Goal: Check status

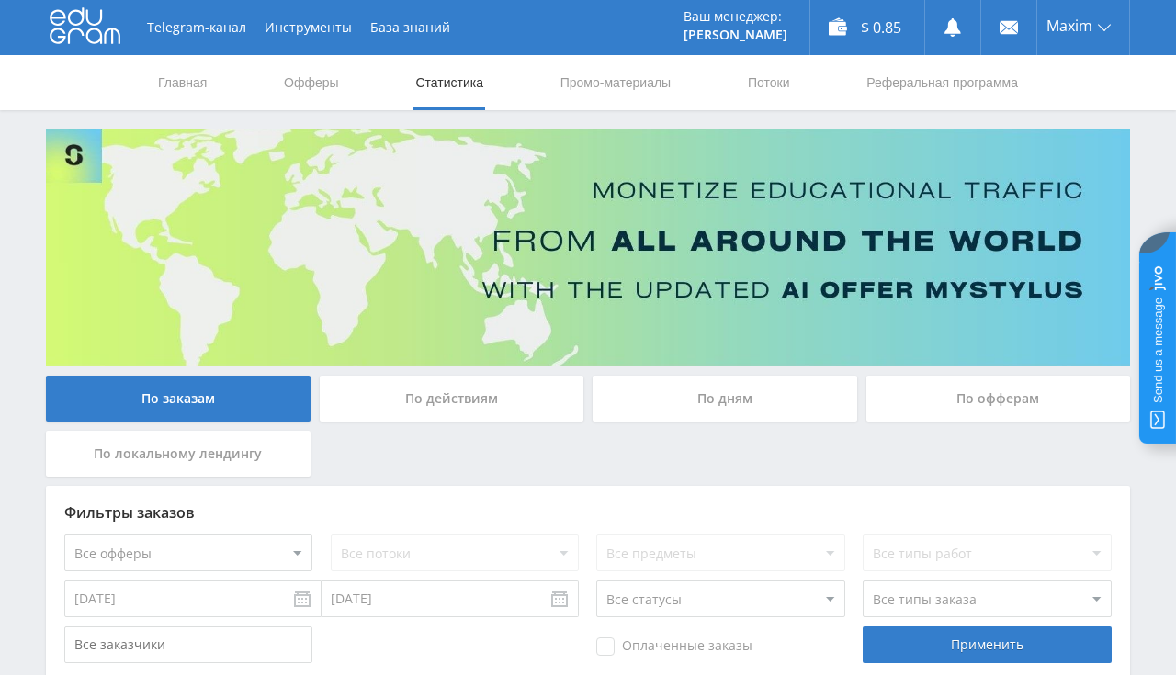
click at [186, 88] on link "Главная" at bounding box center [182, 82] width 52 height 55
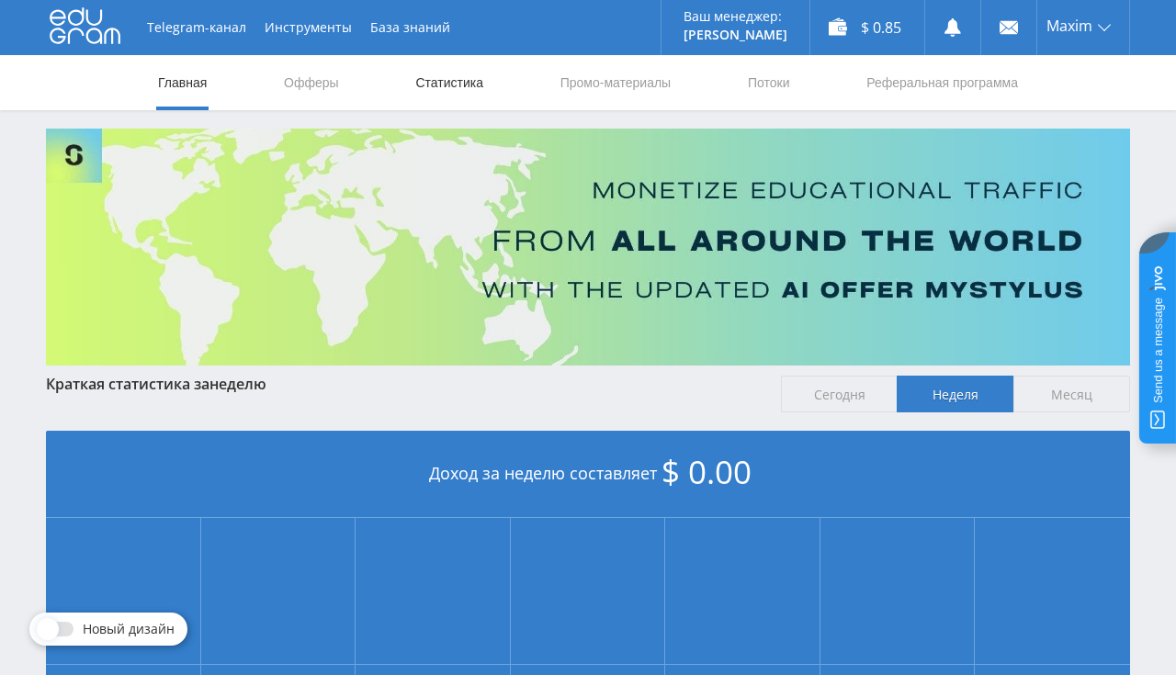
click at [453, 75] on link "Статистика" at bounding box center [449, 82] width 72 height 55
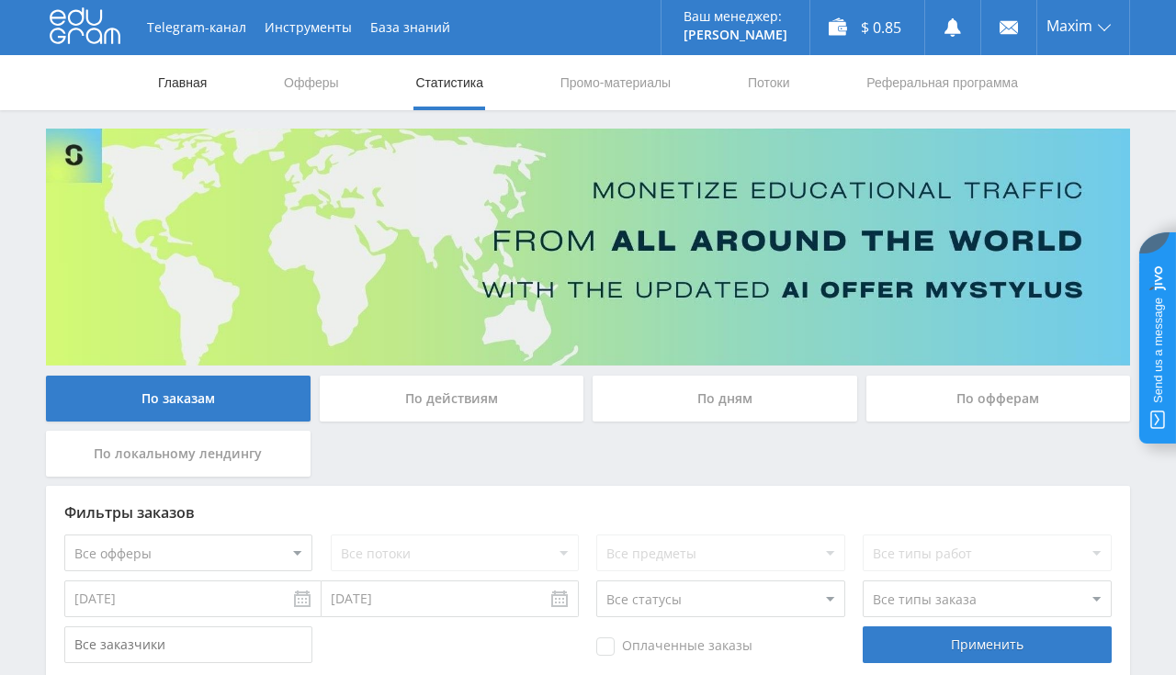
click at [190, 90] on link "Главная" at bounding box center [182, 82] width 52 height 55
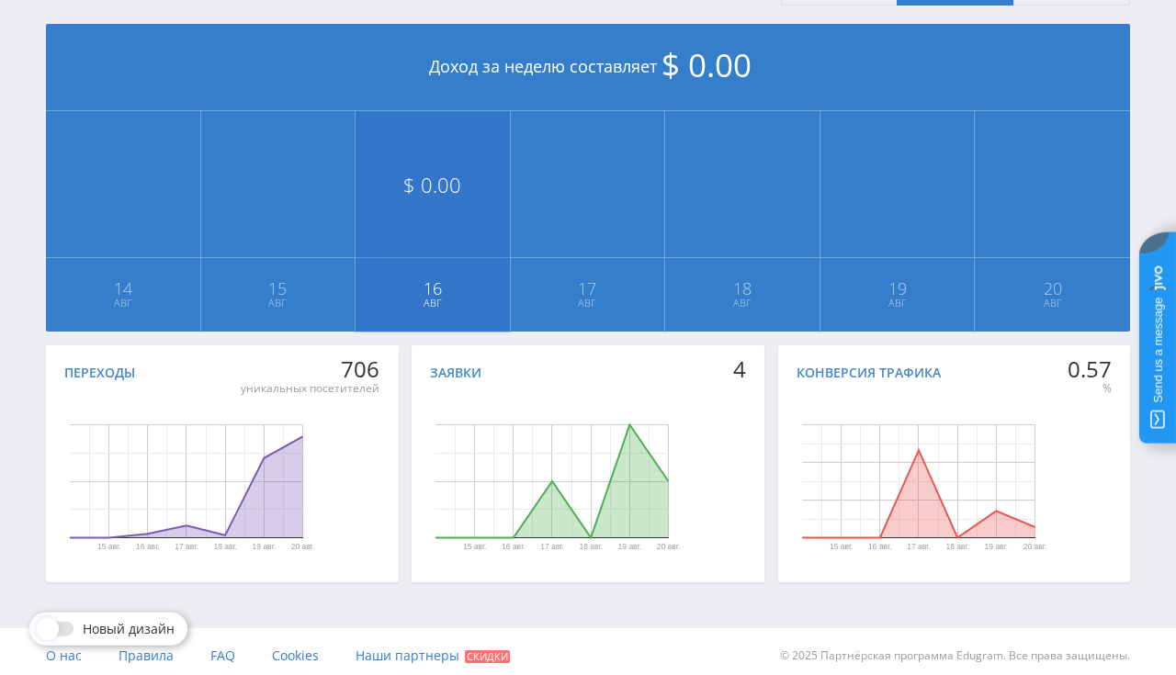
scroll to position [415, 0]
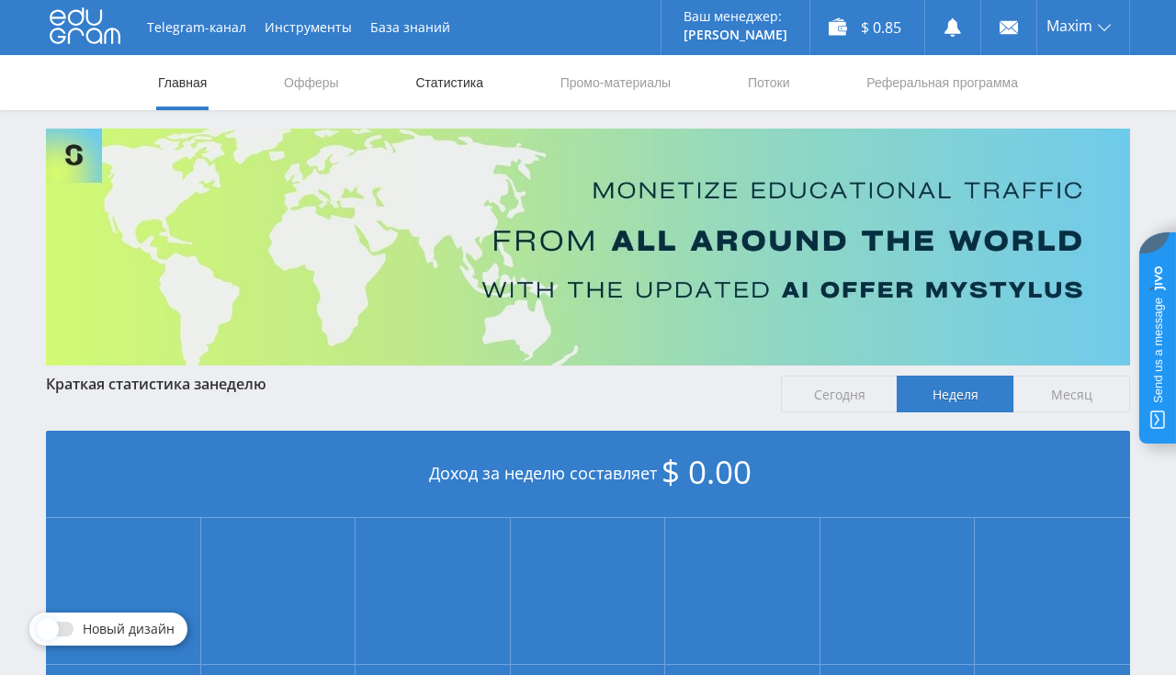
click at [459, 89] on link "Статистика" at bounding box center [449, 82] width 72 height 55
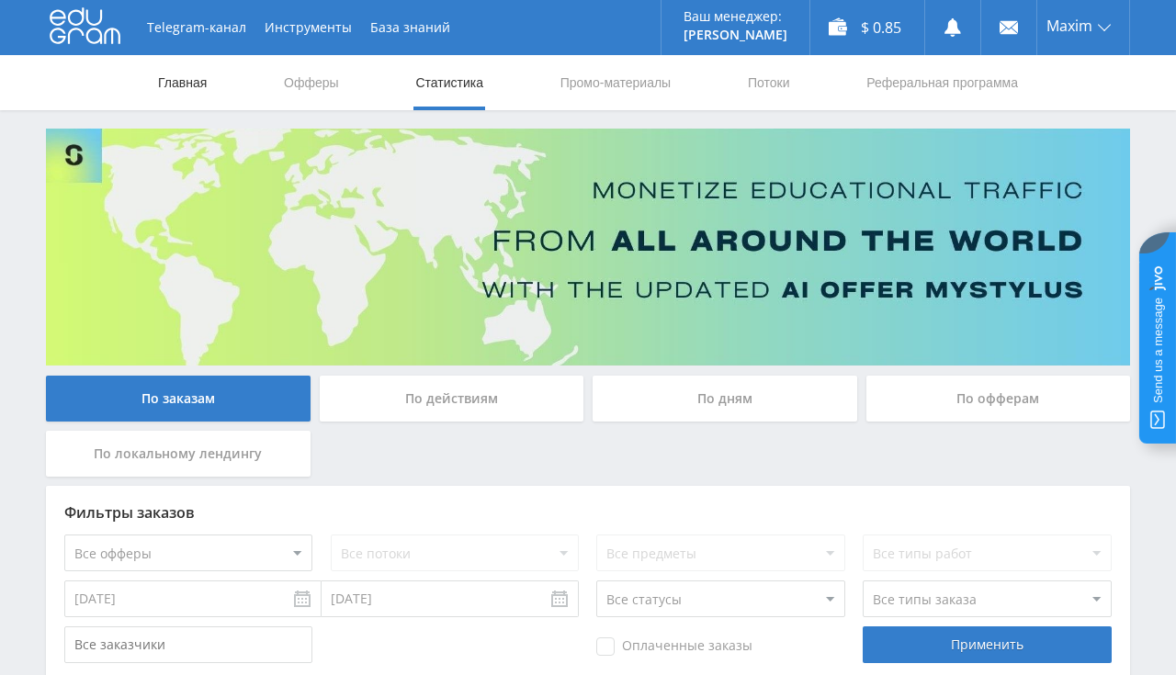
click at [185, 91] on link "Главная" at bounding box center [182, 82] width 52 height 55
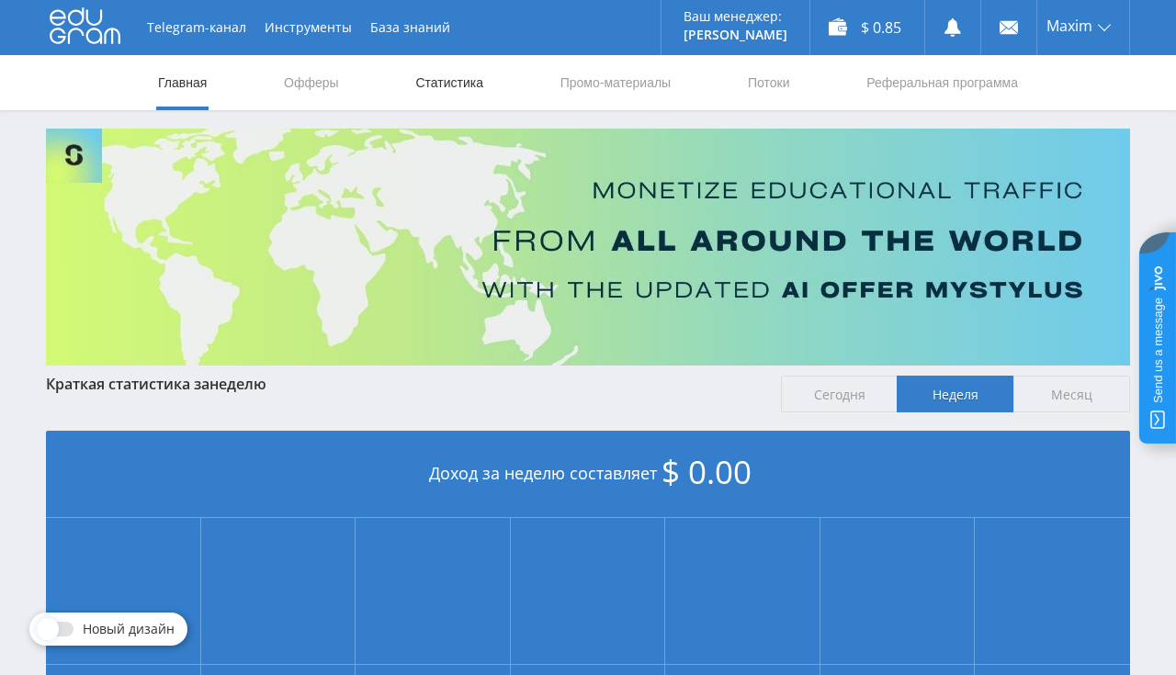
click at [457, 86] on link "Статистика" at bounding box center [449, 82] width 72 height 55
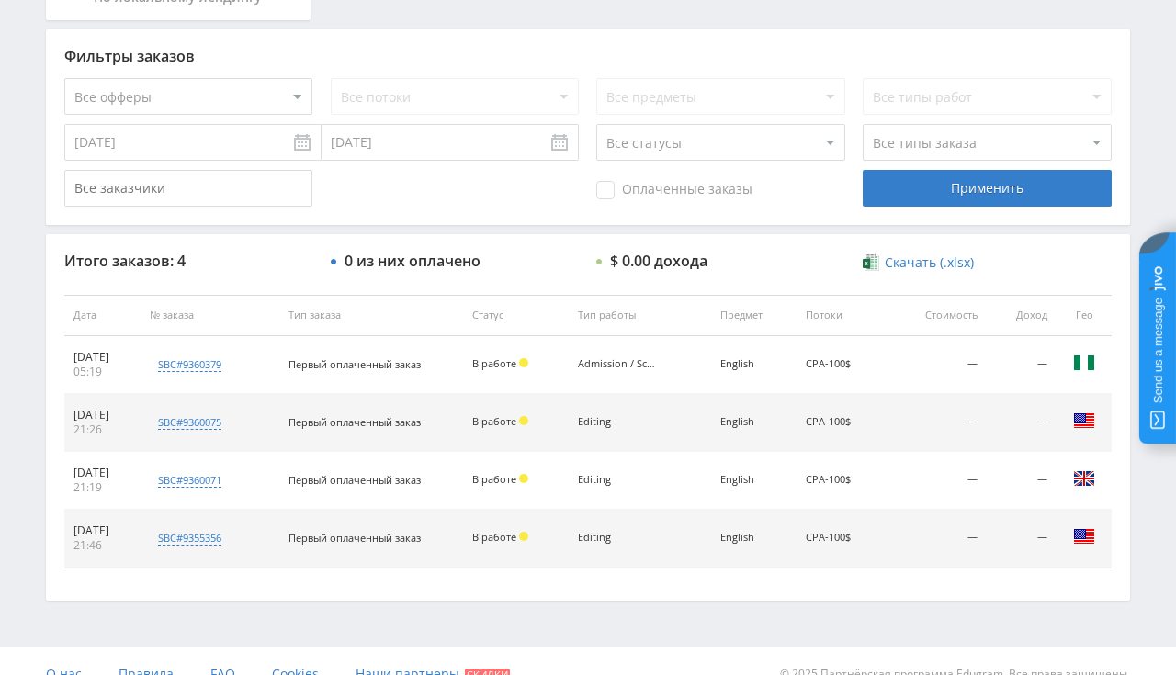
scroll to position [481, 0]
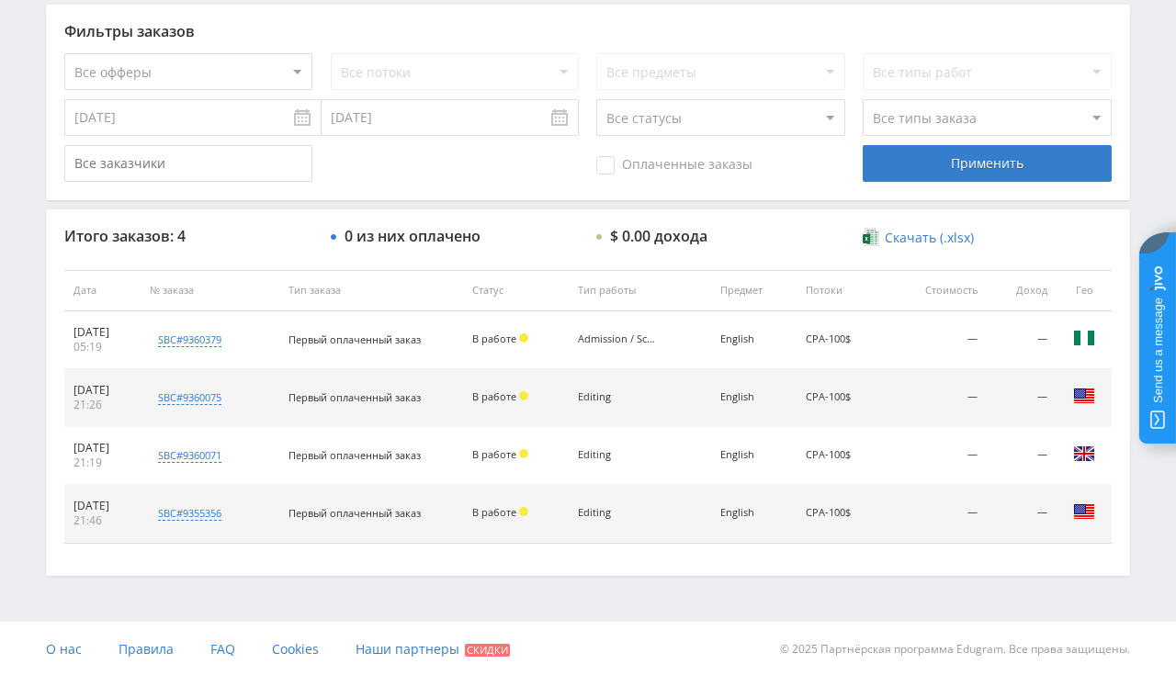
drag, startPoint x: 663, startPoint y: 339, endPoint x: 681, endPoint y: 340, distance: 18.4
click at [660, 340] on div "Admission / Scholarship Essay" at bounding box center [619, 339] width 83 height 12
click at [682, 342] on td "Admission / Scholarship Essay" at bounding box center [639, 340] width 142 height 58
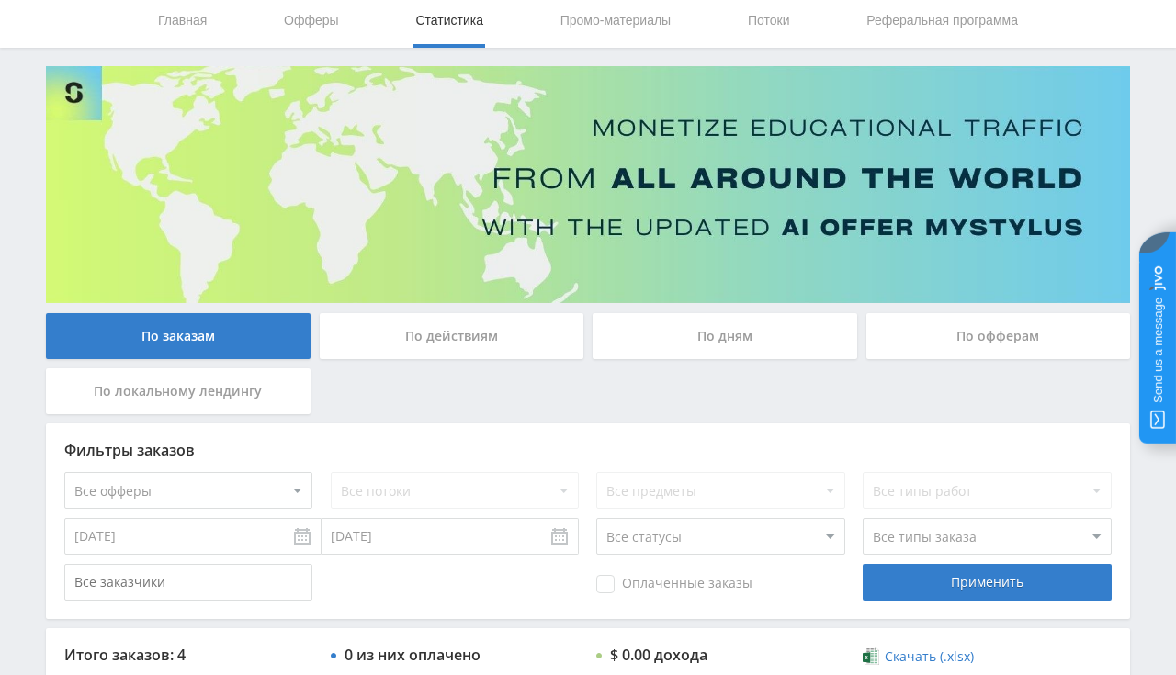
scroll to position [0, 0]
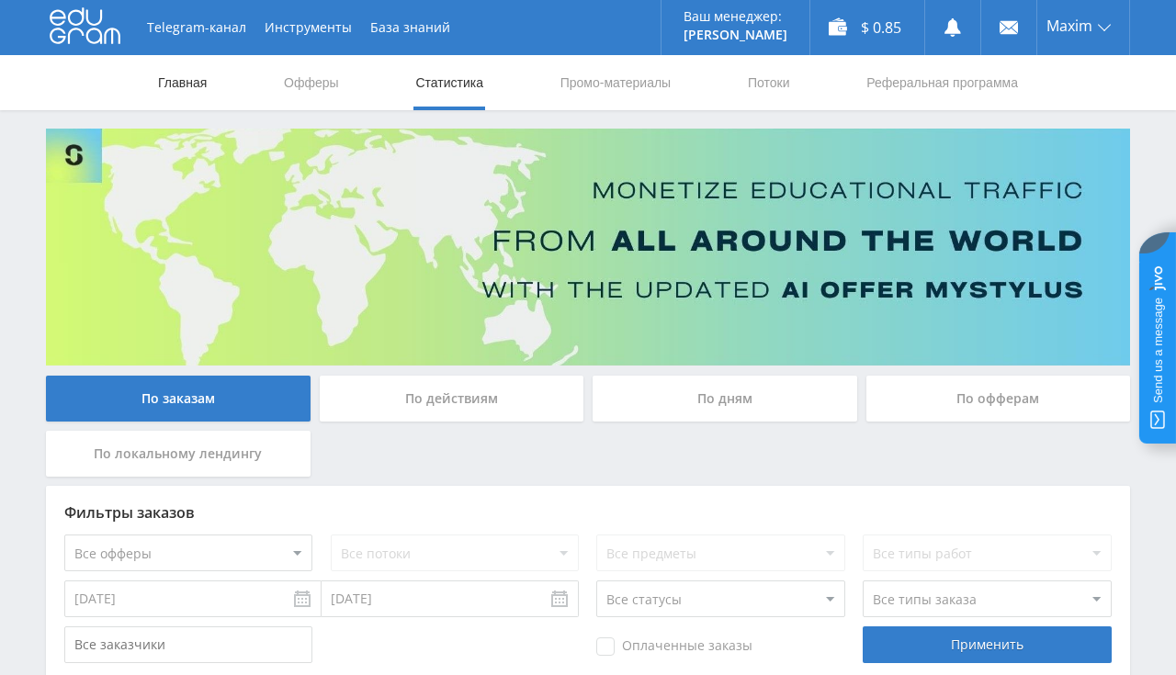
click at [167, 84] on link "Главная" at bounding box center [182, 82] width 52 height 55
